Goal: Task Accomplishment & Management: Use online tool/utility

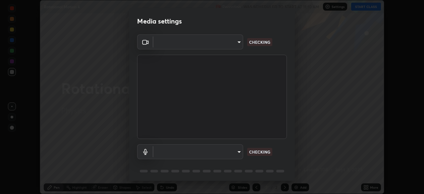
scroll to position [194, 424]
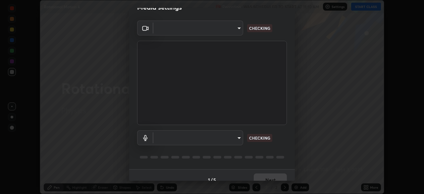
type input "dd7e17d6e2a05a0d88f6cce57068d2e6cd20fe5e05a181f41709296016ac483e"
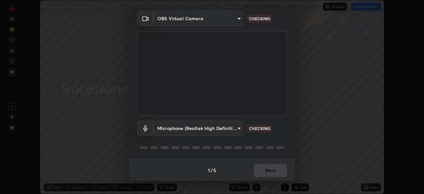
click at [238, 128] on body "Erase all Rotational Motion 4 Recording WAS SCHEDULED TO START AT 11:10 AM Sett…" at bounding box center [212, 97] width 424 height 194
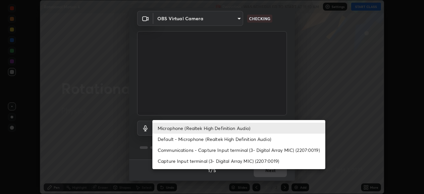
click at [253, 151] on li "Communications - Capture Input terminal (3- Digital Array MIC) (2207:0019)" at bounding box center [238, 149] width 173 height 11
type input "communications"
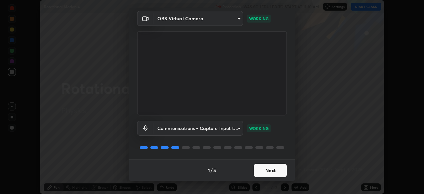
click at [265, 173] on button "Next" at bounding box center [270, 170] width 33 height 13
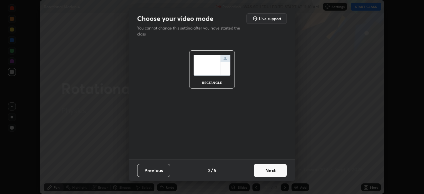
scroll to position [0, 0]
click at [263, 172] on button "Next" at bounding box center [270, 170] width 33 height 13
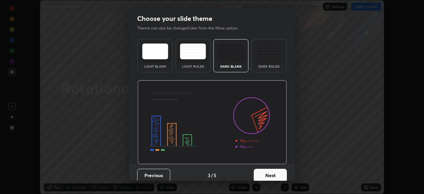
click at [266, 175] on button "Next" at bounding box center [270, 175] width 33 height 13
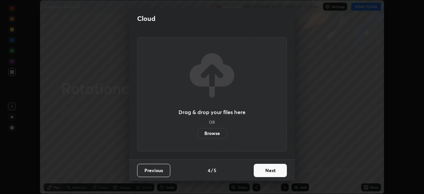
click at [268, 172] on button "Next" at bounding box center [270, 170] width 33 height 13
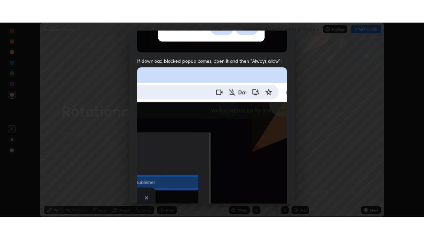
scroll to position [159, 0]
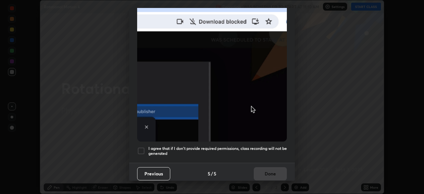
click at [141, 148] on div at bounding box center [141, 151] width 8 height 8
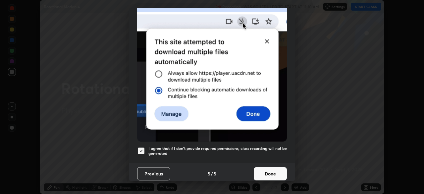
click at [261, 170] on button "Done" at bounding box center [270, 173] width 33 height 13
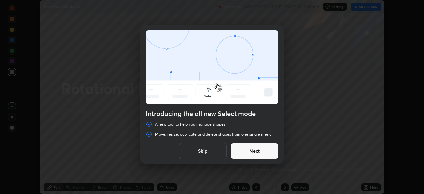
click at [208, 151] on button "Skip" at bounding box center [203, 151] width 48 height 16
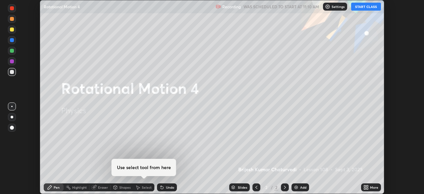
click at [366, 6] on button "START CLASS" at bounding box center [366, 7] width 30 height 8
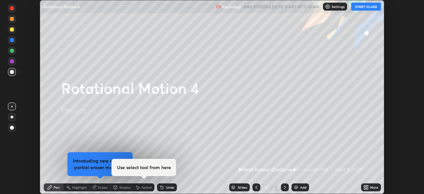
click at [367, 187] on icon at bounding box center [365, 187] width 5 height 5
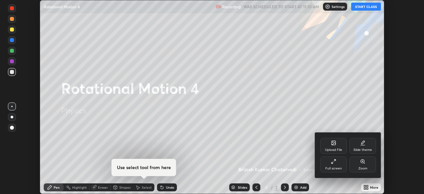
click at [336, 167] on div "Full screen" at bounding box center [333, 168] width 17 height 3
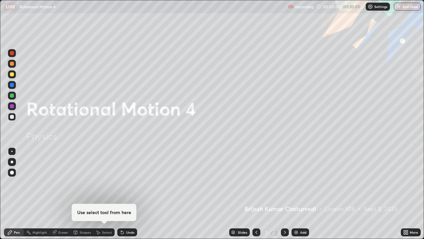
scroll to position [239, 424]
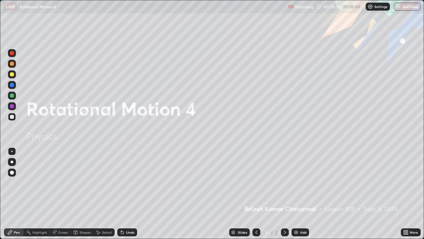
click at [294, 193] on img at bounding box center [296, 231] width 5 height 5
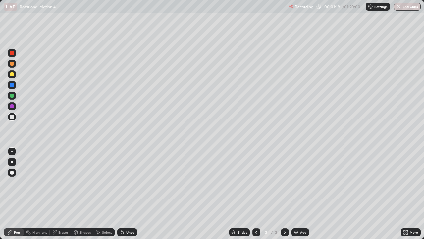
click at [12, 64] on div at bounding box center [12, 64] width 4 height 4
click at [61, 193] on div "Eraser" at bounding box center [63, 231] width 10 height 3
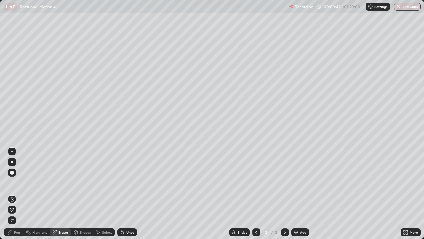
click at [17, 193] on div "Pen" at bounding box center [17, 231] width 6 height 3
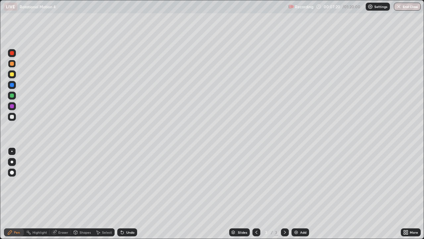
click at [285, 193] on icon at bounding box center [284, 231] width 5 height 5
click at [296, 193] on img at bounding box center [296, 231] width 5 height 5
click at [129, 193] on div "Undo" at bounding box center [130, 231] width 8 height 3
click at [128, 193] on div "Undo" at bounding box center [127, 232] width 20 height 8
click at [125, 193] on div "Undo" at bounding box center [127, 232] width 20 height 8
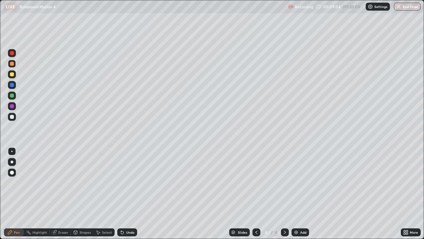
click at [126, 193] on div "Undo" at bounding box center [130, 231] width 8 height 3
click at [127, 193] on div "Undo" at bounding box center [130, 231] width 8 height 3
click at [284, 193] on icon at bounding box center [284, 231] width 5 height 5
click at [294, 193] on img at bounding box center [296, 231] width 5 height 5
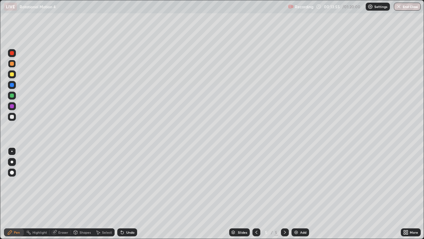
click at [256, 193] on icon at bounding box center [256, 231] width 5 height 5
click at [284, 193] on icon at bounding box center [284, 231] width 5 height 5
click at [297, 193] on img at bounding box center [296, 231] width 5 height 5
click at [12, 117] on div at bounding box center [12, 117] width 4 height 4
click at [13, 75] on div at bounding box center [12, 74] width 4 height 4
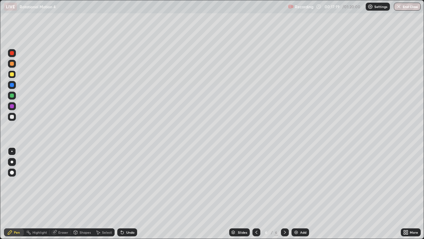
click at [129, 193] on div "Undo" at bounding box center [130, 231] width 8 height 3
click at [131, 193] on div "Undo" at bounding box center [127, 232] width 20 height 8
click at [11, 65] on div at bounding box center [12, 64] width 4 height 4
click at [64, 193] on div "Eraser" at bounding box center [63, 231] width 10 height 3
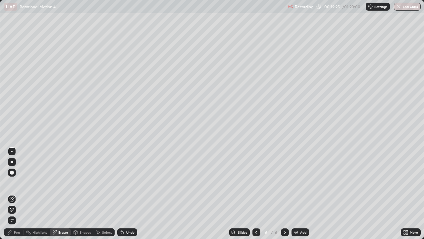
click at [18, 193] on div "Pen" at bounding box center [17, 231] width 6 height 3
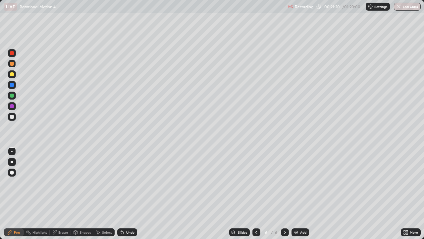
click at [294, 193] on img at bounding box center [296, 231] width 5 height 5
click at [15, 63] on div at bounding box center [12, 64] width 8 height 8
click at [256, 193] on icon at bounding box center [256, 231] width 5 height 5
click at [284, 193] on icon at bounding box center [284, 231] width 5 height 5
click at [128, 193] on div "Undo" at bounding box center [130, 231] width 8 height 3
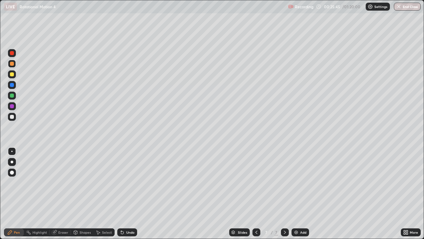
click at [127, 193] on div "Undo" at bounding box center [130, 231] width 8 height 3
click at [126, 193] on div "Undo" at bounding box center [127, 232] width 20 height 8
click at [127, 193] on div "Undo" at bounding box center [127, 232] width 20 height 8
click at [128, 193] on div "Undo" at bounding box center [127, 232] width 20 height 8
click at [130, 193] on div "Undo" at bounding box center [127, 232] width 20 height 8
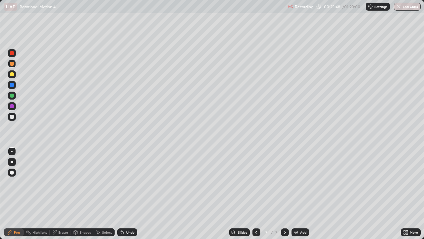
click at [129, 193] on div "Undo" at bounding box center [130, 231] width 8 height 3
click at [128, 193] on div "Undo" at bounding box center [130, 231] width 8 height 3
click at [62, 193] on div "Eraser" at bounding box center [63, 231] width 10 height 3
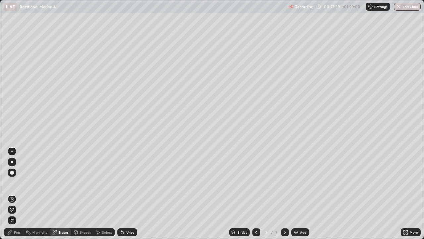
click at [15, 193] on div "Pen" at bounding box center [17, 231] width 6 height 3
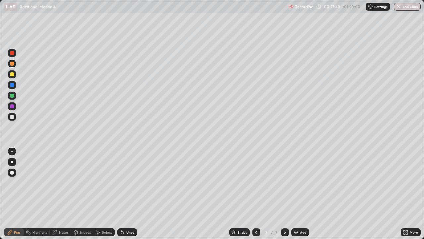
click at [12, 117] on div at bounding box center [12, 117] width 4 height 4
click at [127, 193] on div "Undo" at bounding box center [130, 231] width 8 height 3
click at [129, 193] on div "Undo" at bounding box center [127, 232] width 20 height 8
click at [130, 193] on div "Undo" at bounding box center [130, 231] width 8 height 3
click at [132, 193] on div "Undo" at bounding box center [130, 231] width 8 height 3
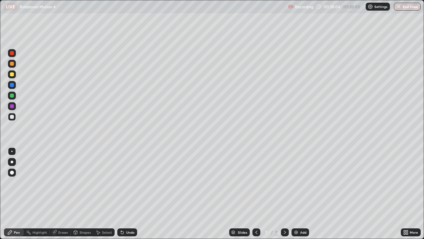
click at [133, 193] on div "Undo" at bounding box center [130, 231] width 8 height 3
click at [294, 193] on img at bounding box center [296, 231] width 5 height 5
click at [13, 75] on div at bounding box center [12, 74] width 4 height 4
click at [13, 63] on div at bounding box center [12, 64] width 4 height 4
click at [294, 193] on img at bounding box center [296, 231] width 5 height 5
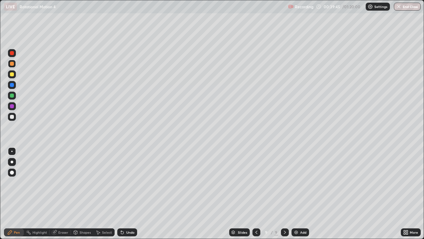
click at [12, 117] on div at bounding box center [12, 117] width 4 height 4
click at [13, 65] on div at bounding box center [12, 64] width 4 height 4
click at [127, 193] on div "Undo" at bounding box center [127, 232] width 20 height 8
click at [125, 193] on div "Undo" at bounding box center [127, 232] width 20 height 8
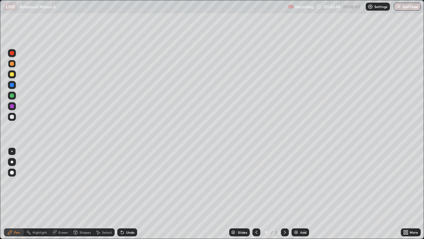
click at [295, 193] on img at bounding box center [296, 231] width 5 height 5
click at [13, 75] on div at bounding box center [12, 74] width 4 height 4
click at [11, 117] on div at bounding box center [12, 117] width 4 height 4
click at [296, 193] on img at bounding box center [296, 231] width 5 height 5
click at [13, 94] on div at bounding box center [12, 95] width 4 height 4
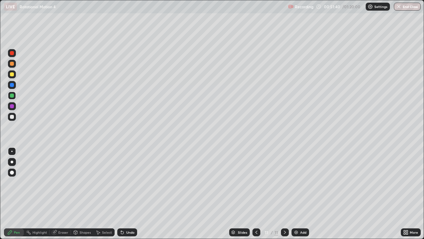
click at [12, 117] on div at bounding box center [12, 117] width 4 height 4
click at [130, 193] on div "Undo" at bounding box center [130, 231] width 8 height 3
click at [128, 193] on div "Undo" at bounding box center [130, 231] width 8 height 3
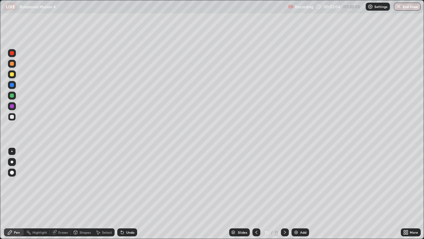
click at [129, 193] on div "Undo" at bounding box center [130, 231] width 8 height 3
click at [128, 193] on div "Undo" at bounding box center [130, 231] width 8 height 3
click at [126, 193] on div "Undo" at bounding box center [127, 232] width 20 height 8
click at [126, 193] on div "Undo" at bounding box center [130, 231] width 8 height 3
click at [12, 75] on div at bounding box center [12, 74] width 4 height 4
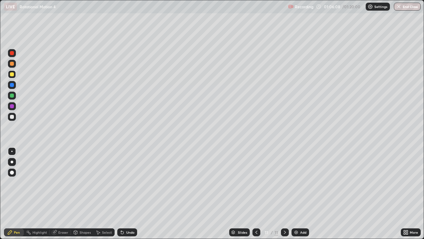
click at [284, 193] on icon at bounding box center [284, 231] width 5 height 5
click at [295, 193] on img at bounding box center [296, 231] width 5 height 5
click at [13, 117] on div at bounding box center [12, 117] width 4 height 4
click at [127, 193] on div "Undo" at bounding box center [130, 231] width 8 height 3
click at [129, 193] on div "Undo" at bounding box center [130, 231] width 8 height 3
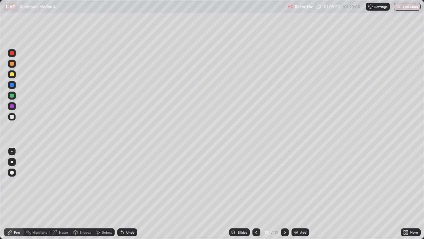
click at [284, 193] on icon at bounding box center [284, 231] width 5 height 5
click at [294, 193] on img at bounding box center [296, 231] width 5 height 5
click at [12, 95] on div at bounding box center [12, 95] width 4 height 4
click at [12, 107] on div at bounding box center [12, 106] width 4 height 4
click at [12, 64] on div at bounding box center [12, 64] width 4 height 4
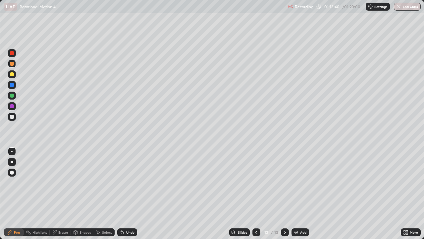
click at [58, 193] on div "Eraser" at bounding box center [60, 232] width 21 height 8
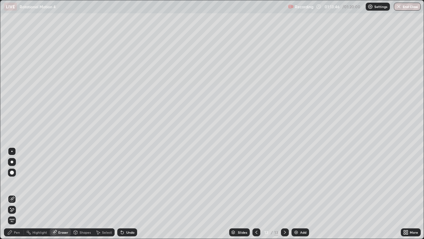
click at [36, 193] on div "Highlight" at bounding box center [39, 231] width 15 height 3
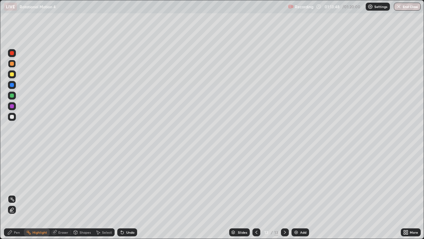
click at [15, 193] on div at bounding box center [12, 209] width 8 height 8
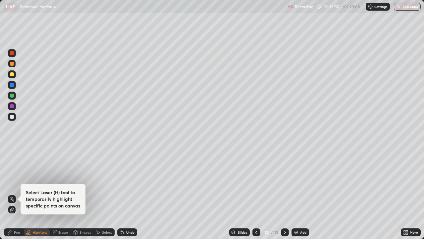
click at [41, 193] on div "Highlight" at bounding box center [39, 231] width 15 height 3
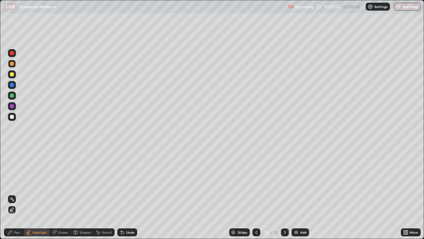
click at [64, 193] on div "Eraser" at bounding box center [63, 231] width 10 height 3
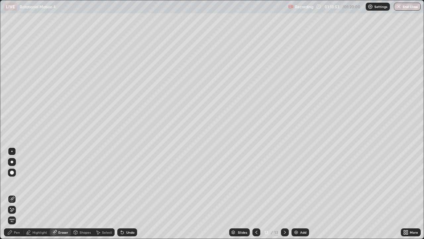
click at [13, 193] on icon at bounding box center [11, 210] width 5 height 6
click at [129, 193] on div "Undo" at bounding box center [130, 231] width 8 height 3
click at [295, 193] on img at bounding box center [296, 231] width 5 height 5
click at [16, 193] on div "Pen" at bounding box center [17, 231] width 6 height 3
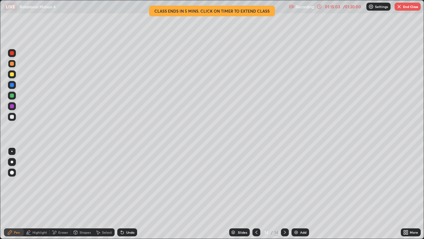
click at [126, 193] on div "Undo" at bounding box center [130, 231] width 8 height 3
click at [124, 193] on icon at bounding box center [122, 231] width 5 height 5
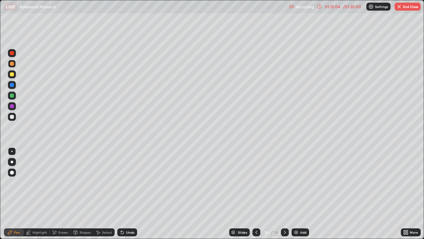
click at [123, 193] on icon at bounding box center [122, 232] width 3 height 3
click at [129, 193] on div "Undo" at bounding box center [130, 231] width 8 height 3
click at [128, 193] on div "Undo" at bounding box center [130, 231] width 8 height 3
click at [126, 193] on div "Undo" at bounding box center [130, 231] width 8 height 3
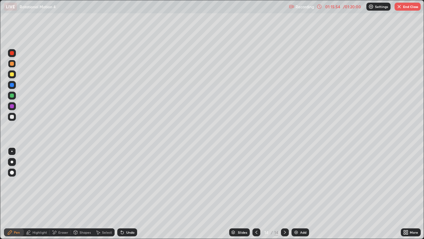
click at [128, 193] on div "Undo" at bounding box center [130, 231] width 8 height 3
click at [126, 193] on div "Undo" at bounding box center [130, 231] width 8 height 3
click at [402, 3] on button "End Class" at bounding box center [408, 7] width 26 height 8
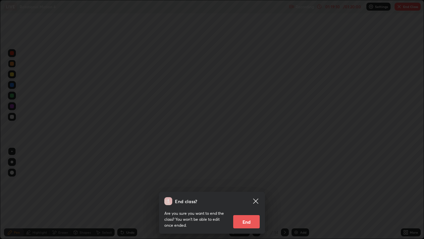
click at [249, 193] on button "End" at bounding box center [246, 221] width 27 height 13
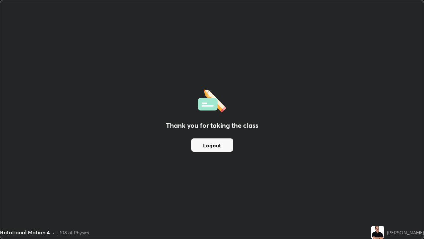
click at [229, 147] on button "Logout" at bounding box center [212, 144] width 42 height 13
click at [227, 147] on button "Logout" at bounding box center [212, 144] width 42 height 13
